Goal: Information Seeking & Learning: Learn about a topic

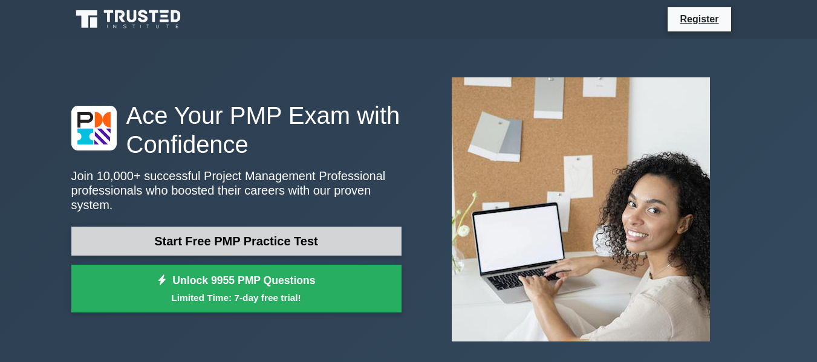
click at [250, 245] on link "Start Free PMP Practice Test" at bounding box center [236, 241] width 330 height 29
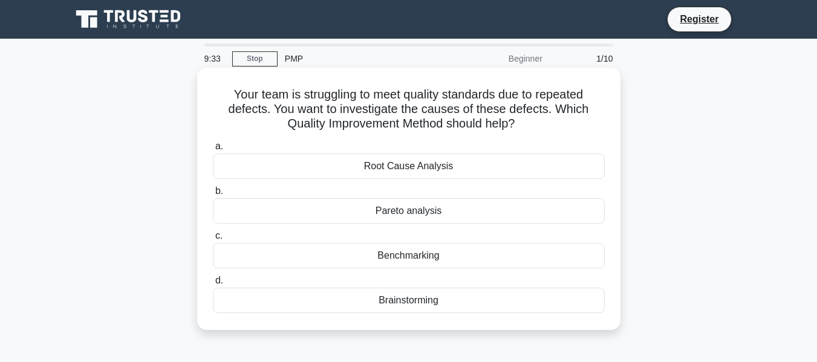
drag, startPoint x: 393, startPoint y: 96, endPoint x: 551, endPoint y: 120, distance: 160.2
click at [551, 120] on h5 "Your team is struggling to meet quality standards due to repeated defects. You …" at bounding box center [409, 109] width 394 height 45
click at [542, 126] on h5 "Your team is struggling to meet quality standards due to repeated defects. You …" at bounding box center [409, 109] width 394 height 45
drag, startPoint x: 510, startPoint y: 128, endPoint x: 218, endPoint y: 99, distance: 293.5
click at [218, 99] on h5 "Your team is struggling to meet quality standards due to repeated defects. You …" at bounding box center [409, 109] width 394 height 45
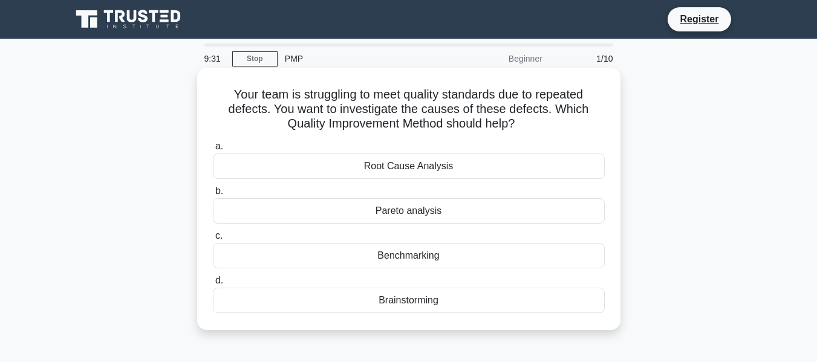
copy h5 "Your team is struggling to meet quality standards due to repeated defects. You …"
click at [370, 172] on div "Root Cause Analysis" at bounding box center [409, 166] width 392 height 25
click at [213, 151] on input "a. Root Cause Analysis" at bounding box center [213, 147] width 0 height 8
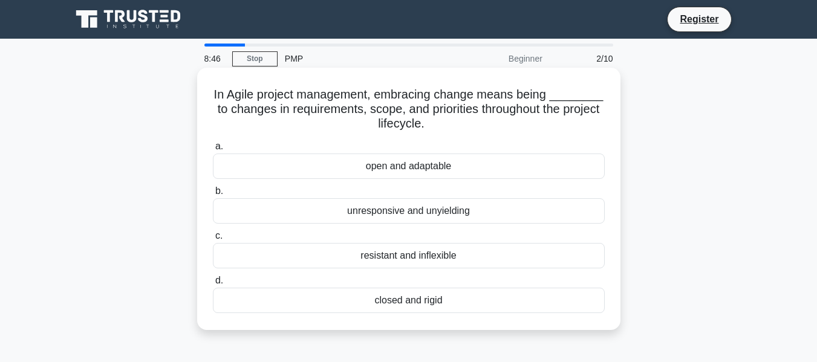
click at [359, 168] on div "open and adaptable" at bounding box center [409, 166] width 392 height 25
click at [213, 151] on input "a. open and adaptable" at bounding box center [213, 147] width 0 height 8
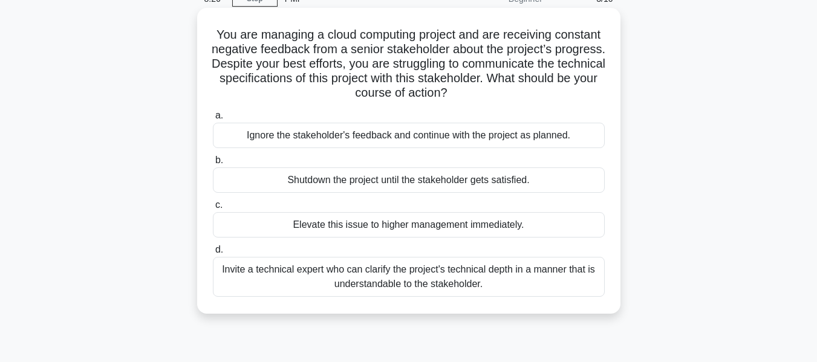
scroll to position [60, 0]
click at [277, 274] on div "Invite a technical expert who can clarify the project's technical depth in a ma…" at bounding box center [409, 276] width 392 height 40
click at [213, 253] on input "d. Invite a technical expert who can clarify the project's technical depth in a…" at bounding box center [213, 249] width 0 height 8
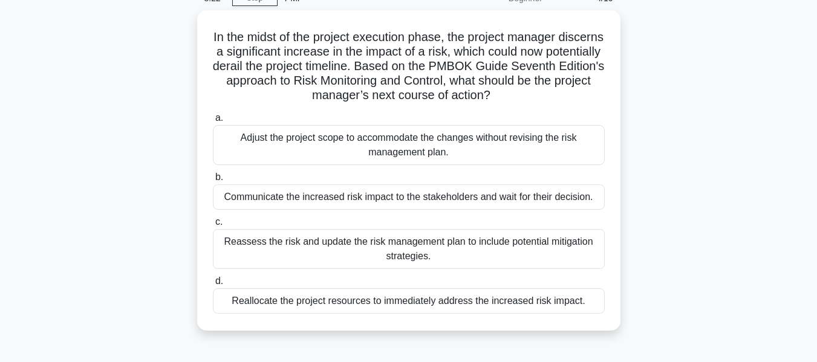
scroll to position [0, 0]
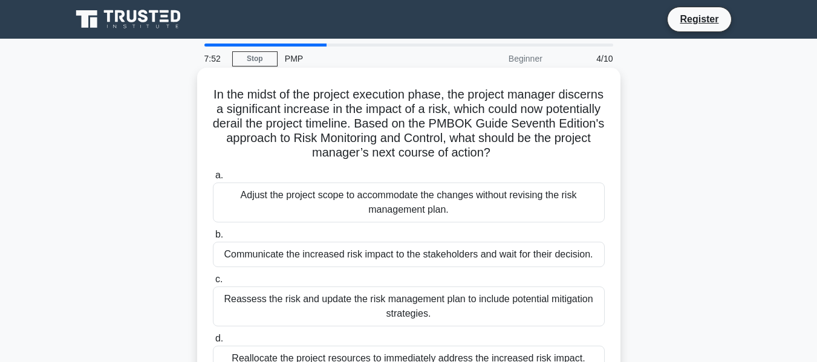
drag, startPoint x: 274, startPoint y: 139, endPoint x: 557, endPoint y: 158, distance: 283.5
click at [557, 158] on h5 "In the midst of the project execution phase, the project manager discerns a sig…" at bounding box center [409, 124] width 394 height 74
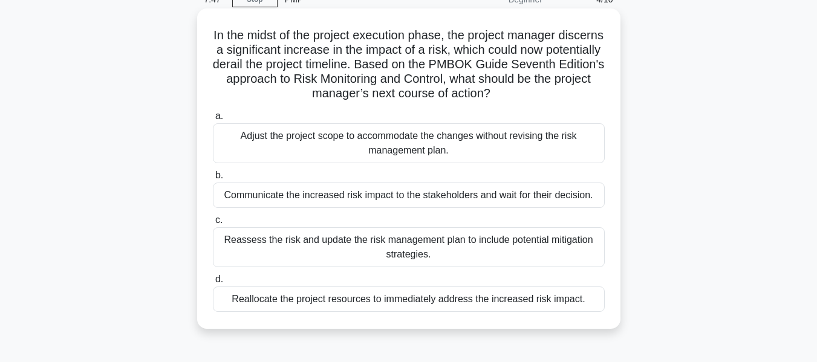
scroll to position [60, 0]
drag, startPoint x: 453, startPoint y: 151, endPoint x: 240, endPoint y: 134, distance: 214.0
click at [240, 134] on div "Adjust the project scope to accommodate the changes without revising the risk m…" at bounding box center [409, 143] width 392 height 40
click at [384, 198] on div "Communicate the increased risk impact to the stakeholders and wait for their de…" at bounding box center [409, 194] width 392 height 25
click at [213, 179] on input "b. Communicate the increased risk impact to the stakeholders and wait for their…" at bounding box center [213, 175] width 0 height 8
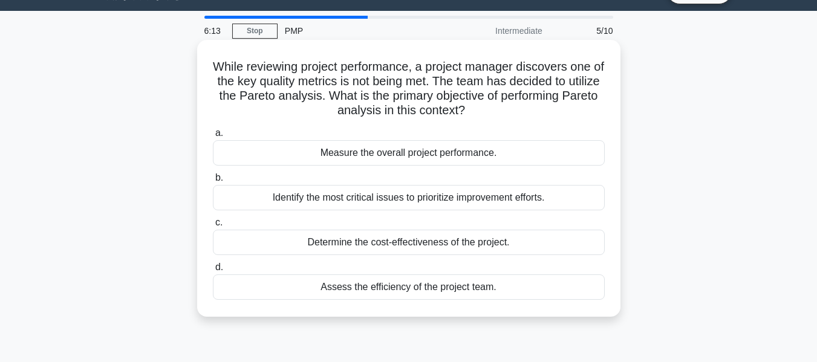
scroll to position [0, 0]
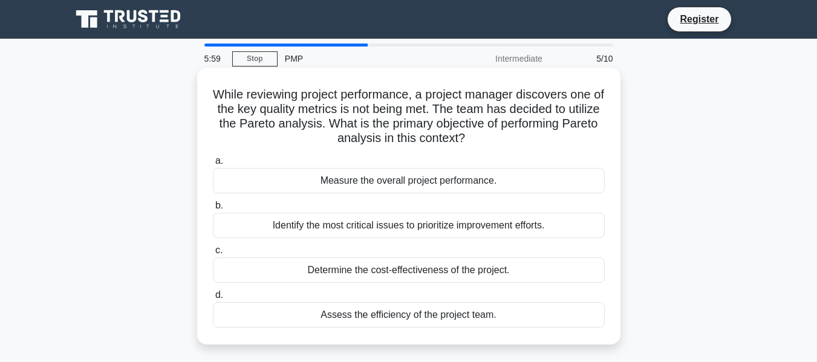
drag, startPoint x: 423, startPoint y: 97, endPoint x: 490, endPoint y: 133, distance: 75.5
click at [490, 133] on h5 "While reviewing project performance, a project manager discovers one of the key…" at bounding box center [409, 116] width 394 height 59
click at [486, 141] on h5 "While reviewing project performance, a project manager discovers one of the key…" at bounding box center [409, 116] width 394 height 59
click at [479, 141] on icon ".spinner_0XTQ{transform-origin:center;animation:spinner_y6GP .75s linear infini…" at bounding box center [472, 139] width 15 height 15
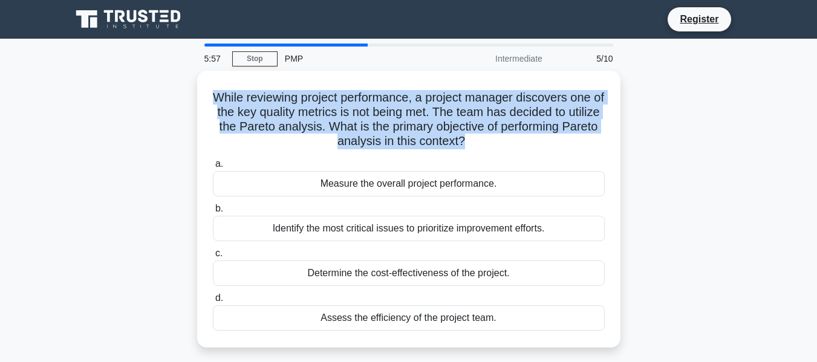
drag, startPoint x: 486, startPoint y: 141, endPoint x: 165, endPoint y: 102, distance: 323.3
click at [165, 102] on div "While reviewing project performance, a project manager discovers one of the key…" at bounding box center [408, 216] width 689 height 291
copy div "While reviewing project performance, a project manager discovers one of the key…"
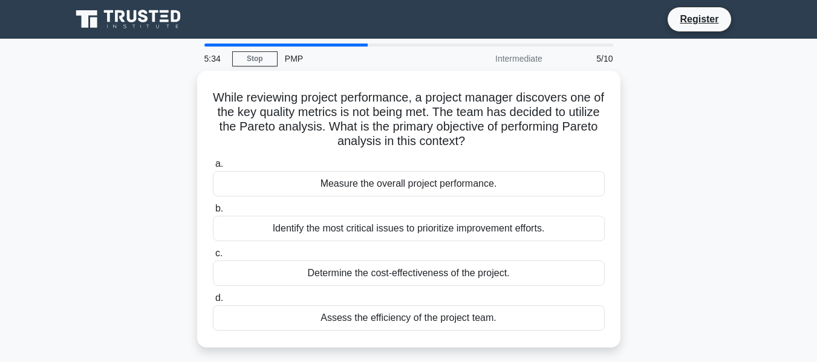
click at [80, 177] on div "While reviewing project performance, a project manager discovers one of the key…" at bounding box center [408, 216] width 689 height 291
click at [272, 60] on link "Stop" at bounding box center [254, 58] width 45 height 15
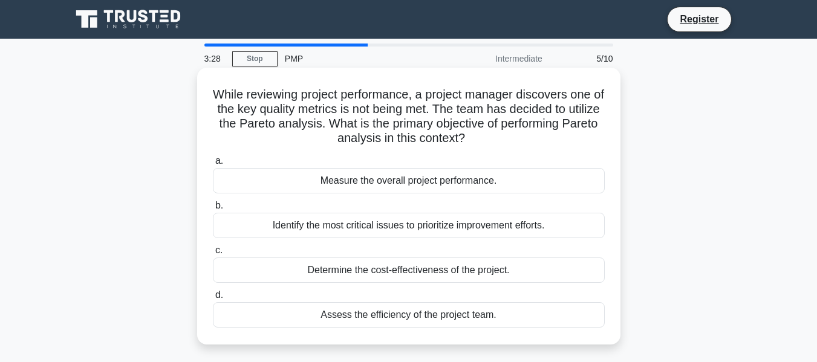
click at [325, 222] on div "Identify the most critical issues to prioritize improvement efforts." at bounding box center [409, 225] width 392 height 25
click at [213, 210] on input "b. Identify the most critical issues to prioritize improvement efforts." at bounding box center [213, 206] width 0 height 8
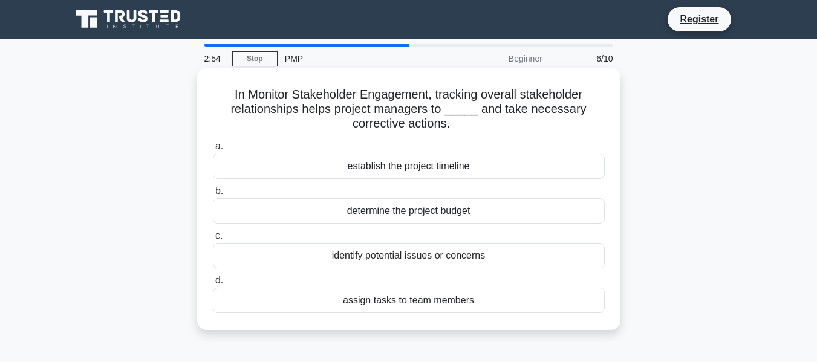
click at [363, 258] on div "identify potential issues or concerns" at bounding box center [409, 255] width 392 height 25
click at [213, 240] on input "c. identify potential issues or concerns" at bounding box center [213, 236] width 0 height 8
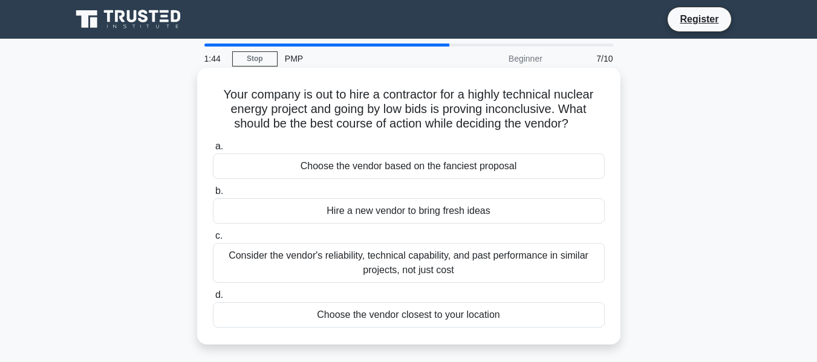
drag, startPoint x: 219, startPoint y: 94, endPoint x: 592, endPoint y: 120, distance: 373.3
click at [592, 120] on h5 "Your company is out to hire a contractor for a highly technical nuclear energy …" at bounding box center [409, 109] width 394 height 45
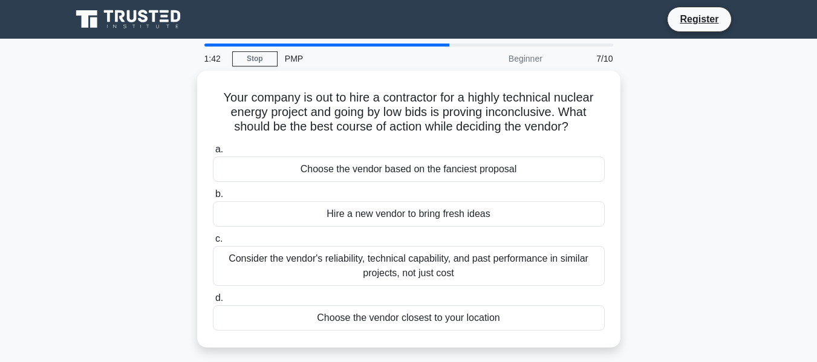
click at [632, 162] on div "Your company is out to hire a contractor for a highly technical nuclear energy …" at bounding box center [408, 216] width 689 height 291
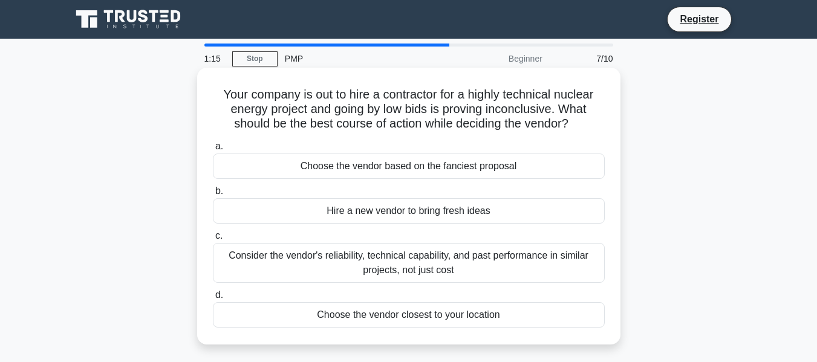
click at [373, 262] on div "Consider the vendor's reliability, technical capability, and past performance i…" at bounding box center [409, 263] width 392 height 40
click at [213, 240] on input "c. Consider the vendor's reliability, technical capability, and past performanc…" at bounding box center [213, 236] width 0 height 8
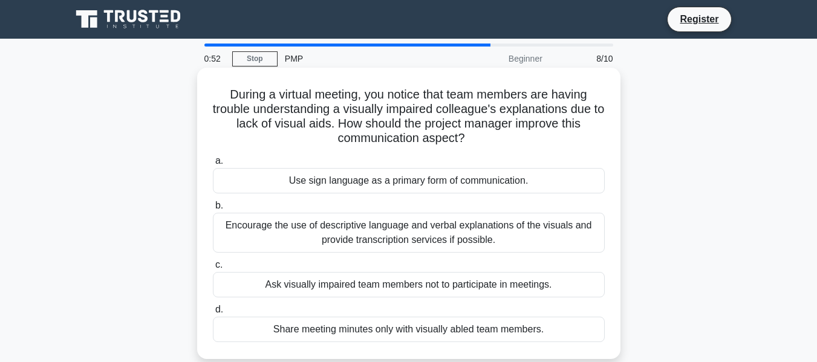
drag, startPoint x: 479, startPoint y: 145, endPoint x: 218, endPoint y: 96, distance: 265.1
click at [218, 96] on h5 "During a virtual meeting, you notice that team members are having trouble under…" at bounding box center [409, 116] width 394 height 59
copy h5 "During a virtual meeting, you notice that team members are having trouble under…"
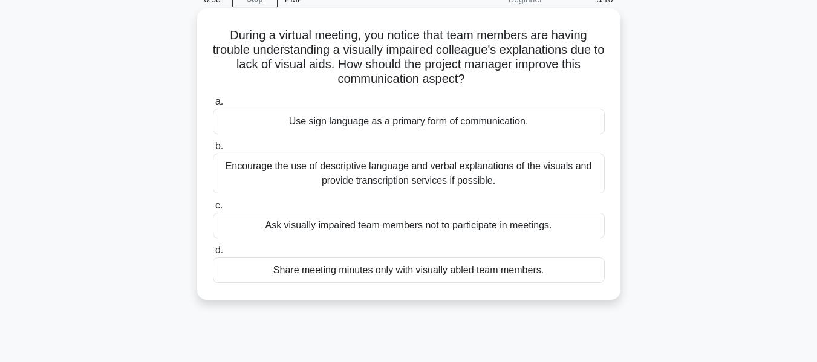
scroll to position [60, 0]
click at [363, 170] on div "Encourage the use of descriptive language and verbal explanations of the visual…" at bounding box center [409, 173] width 392 height 40
click at [213, 150] on input "b. Encourage the use of descriptive language and verbal explanations of the vis…" at bounding box center [213, 146] width 0 height 8
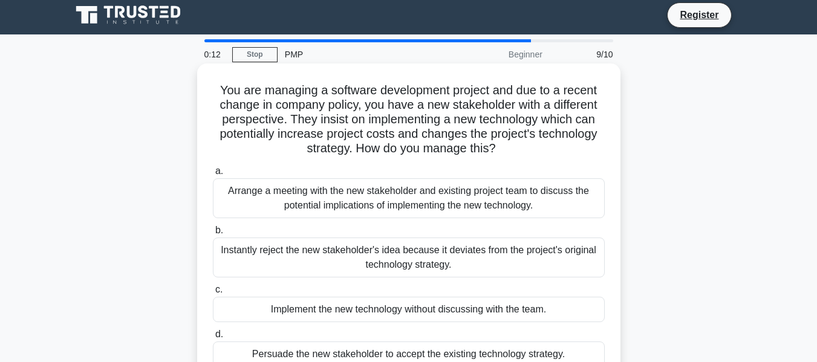
scroll to position [0, 0]
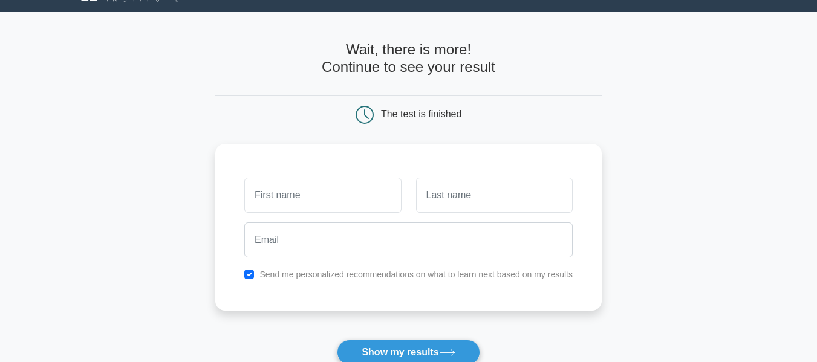
scroll to position [246, 0]
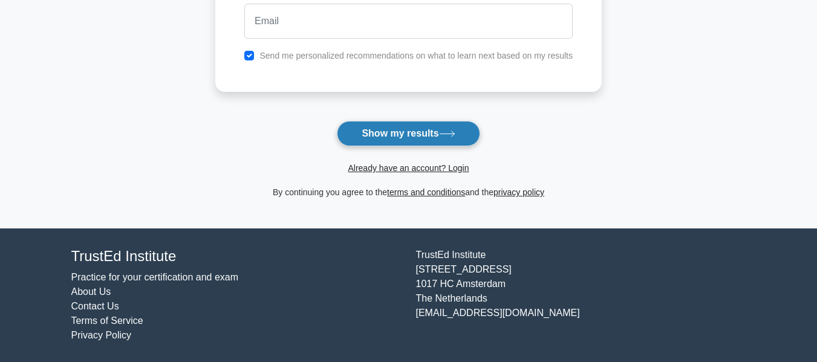
click at [420, 133] on button "Show my results" at bounding box center [408, 133] width 143 height 25
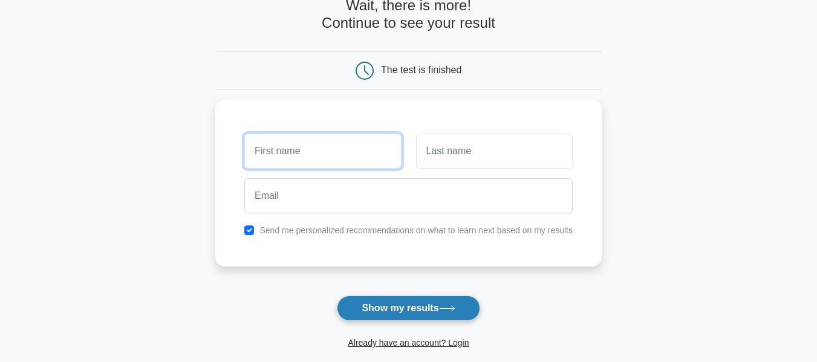
scroll to position [41, 0]
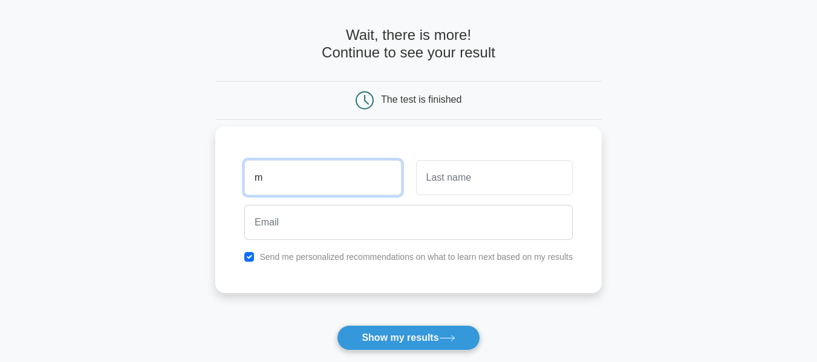
type input "m"
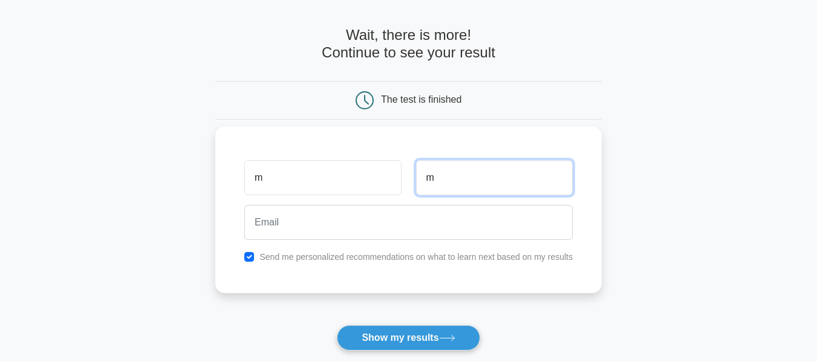
type input "m"
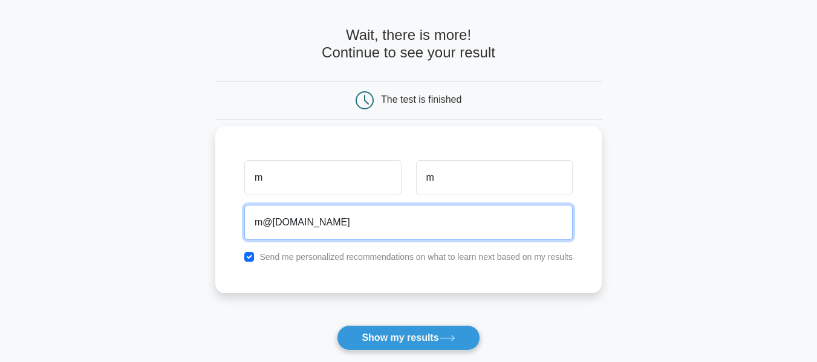
type input "m@m.com"
click at [337, 325] on button "Show my results" at bounding box center [408, 337] width 143 height 25
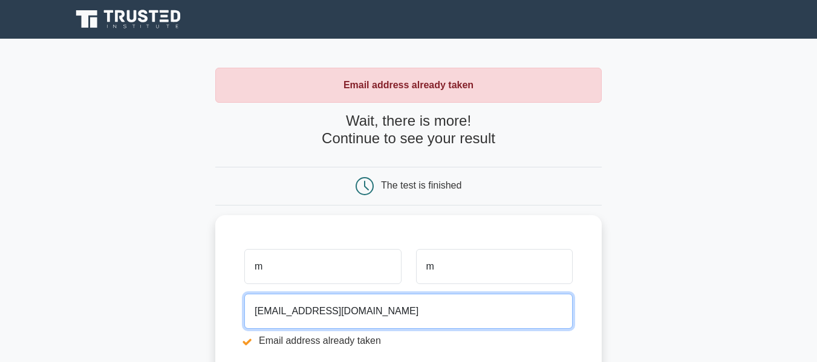
type input "[EMAIL_ADDRESS][DOMAIN_NAME]"
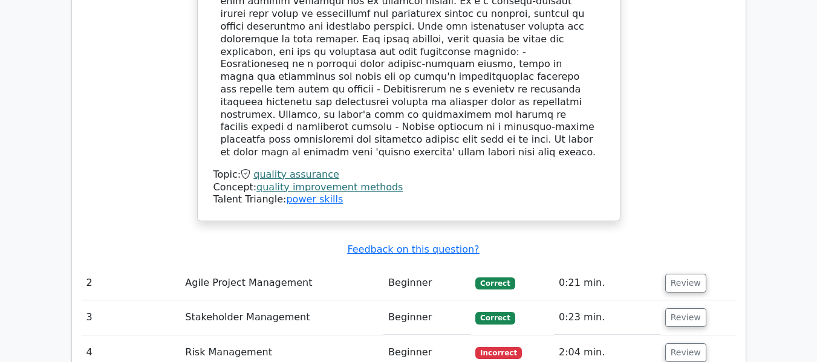
scroll to position [1312, 0]
